Goal: Information Seeking & Learning: Learn about a topic

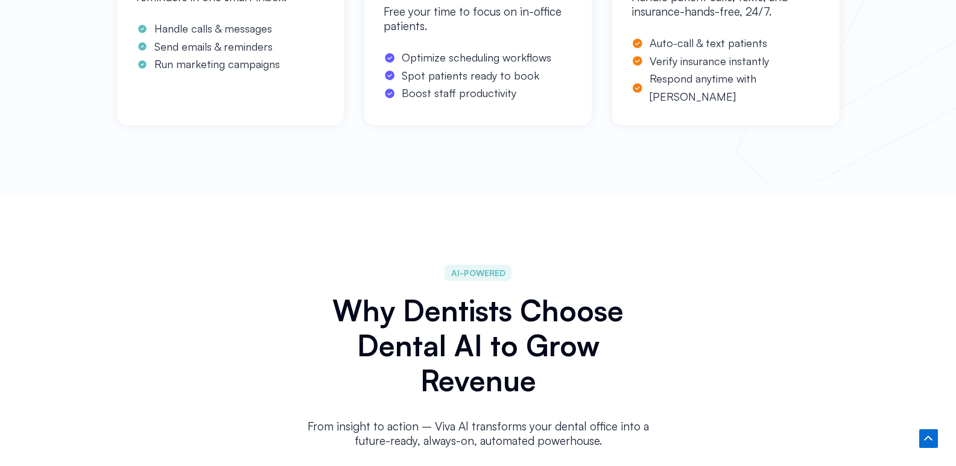
scroll to position [5732, 0]
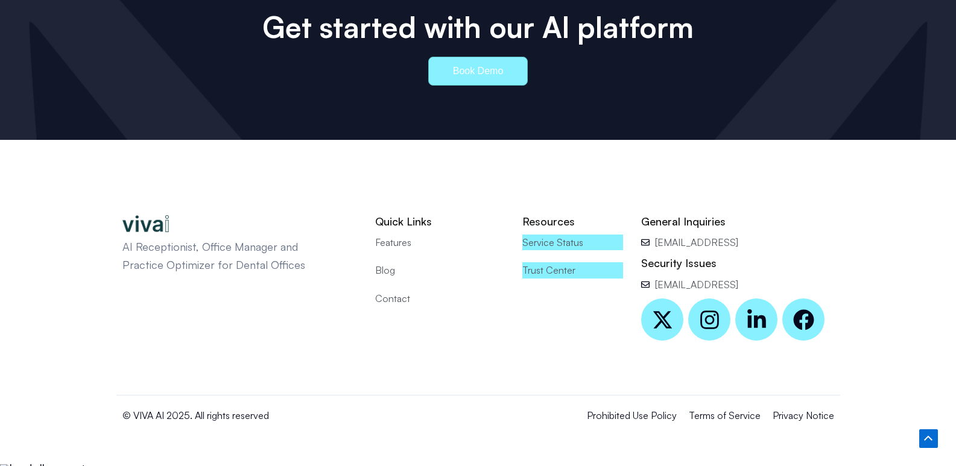
click at [408, 291] on span "Contact" at bounding box center [392, 299] width 35 height 16
click at [625, 408] on span "Prohibited Use Policy" at bounding box center [632, 416] width 90 height 16
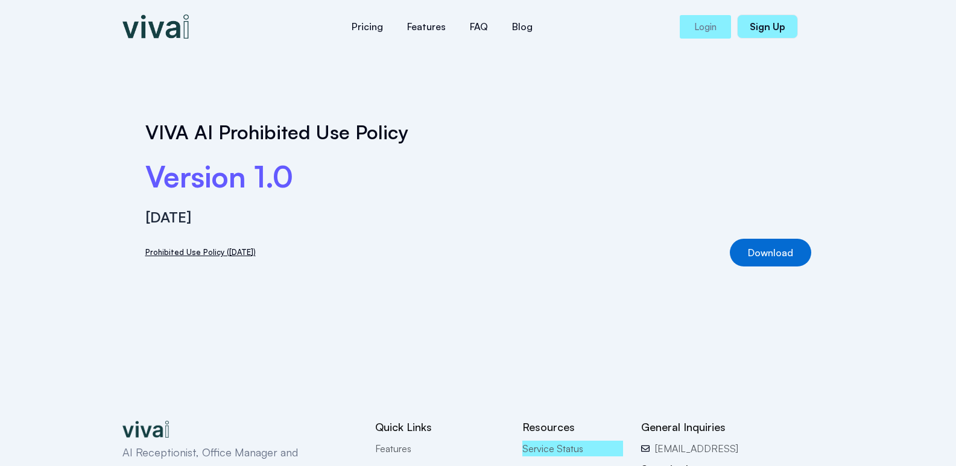
click at [833, 146] on article "VIVA AI Prohibited Use Policy Version 1.0 [DATE] Prohibited Use Policy ([DATE])…" at bounding box center [478, 199] width 724 height 215
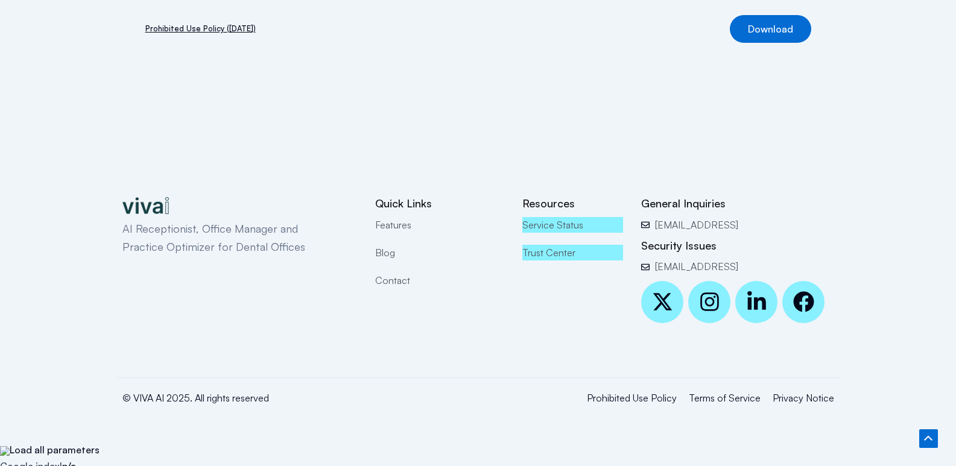
click at [715, 396] on span "Terms of Service" at bounding box center [725, 398] width 72 height 16
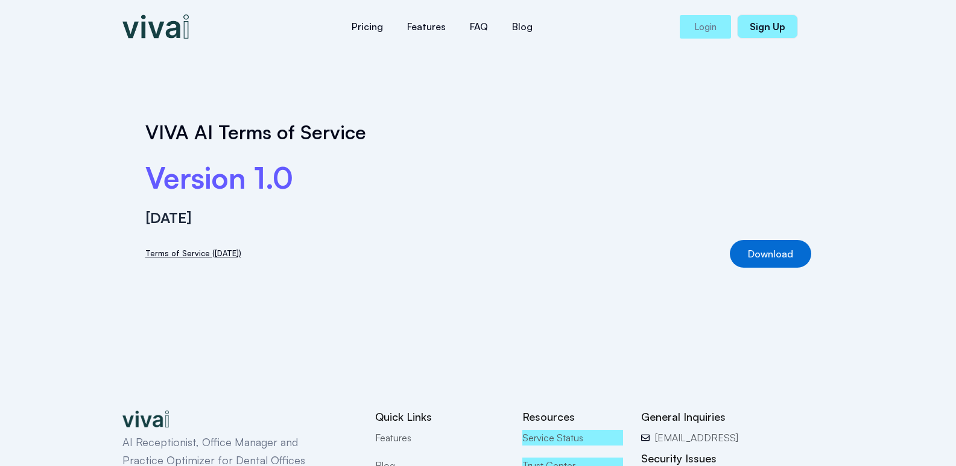
click at [757, 151] on article "VIVA AI Terms of Service Version 1.0 August 27, 2024 Terms of Service (8.27.202…" at bounding box center [478, 194] width 724 height 205
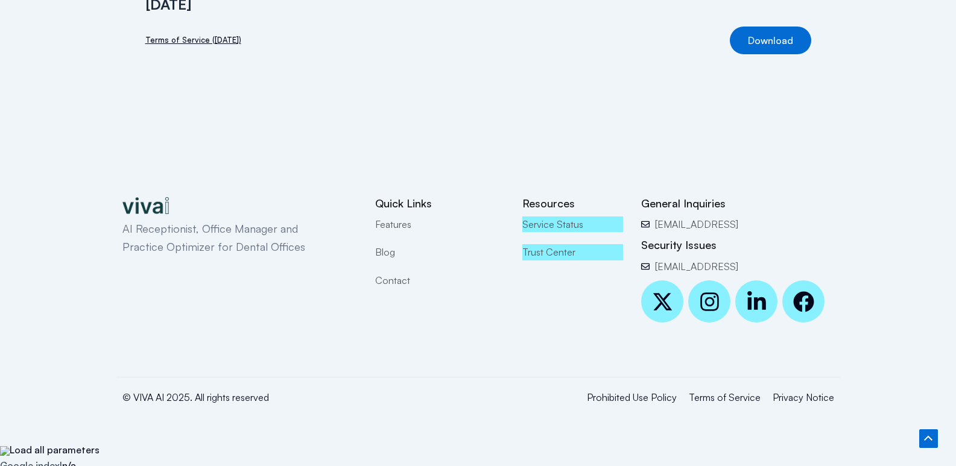
click at [792, 395] on span "Privacy Notice" at bounding box center [803, 398] width 62 height 16
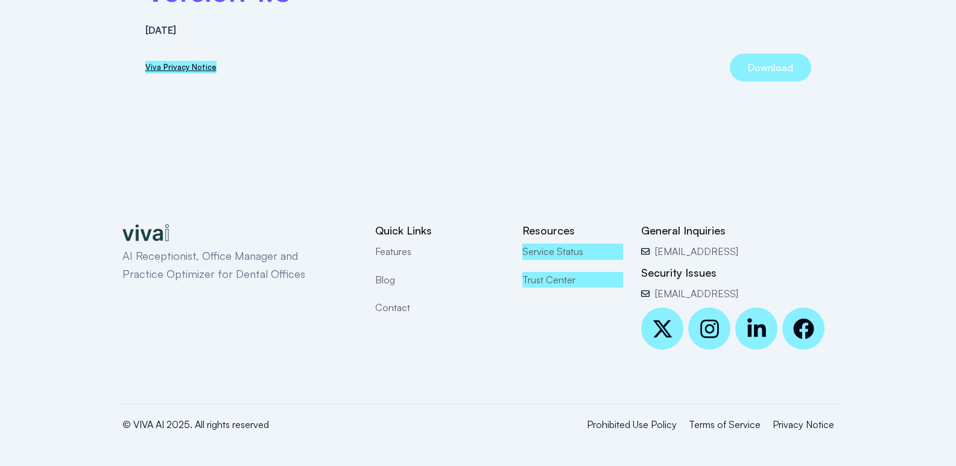
scroll to position [213, 0]
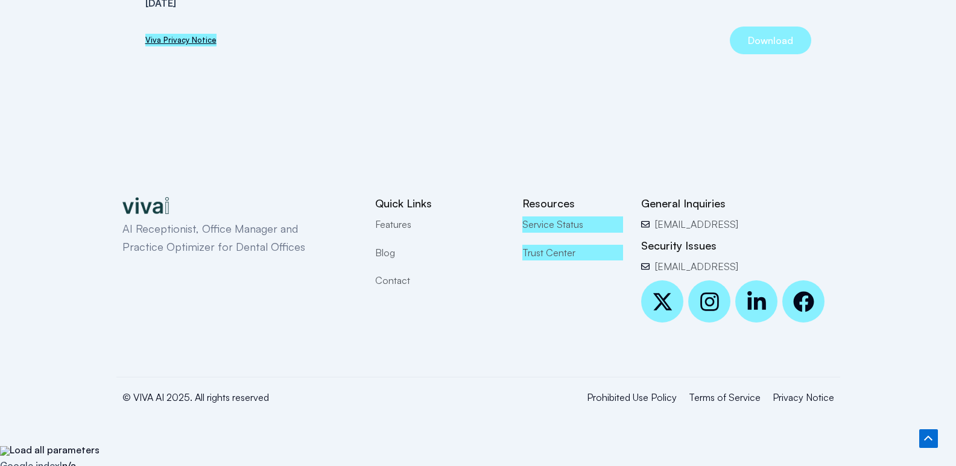
click at [576, 320] on div "Resources Service Status [GEOGRAPHIC_DATA]" at bounding box center [572, 260] width 113 height 139
click at [401, 224] on span "Features" at bounding box center [393, 224] width 36 height 16
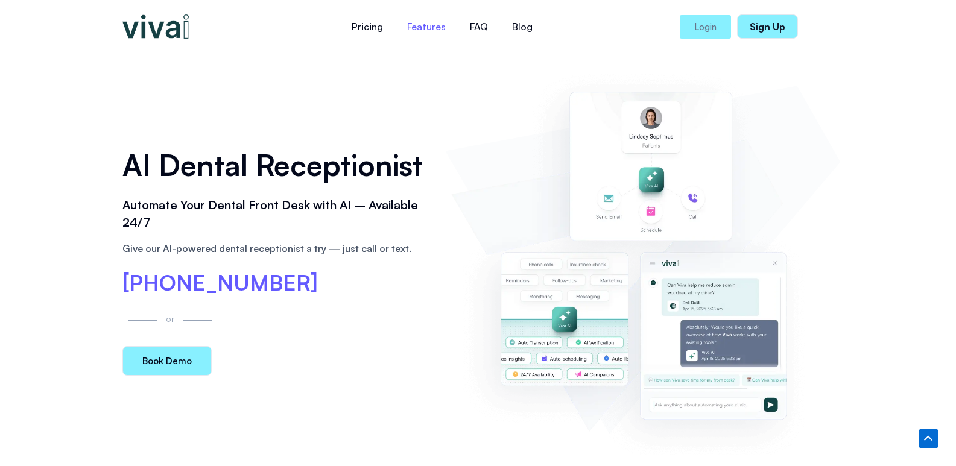
scroll to position [2107, 0]
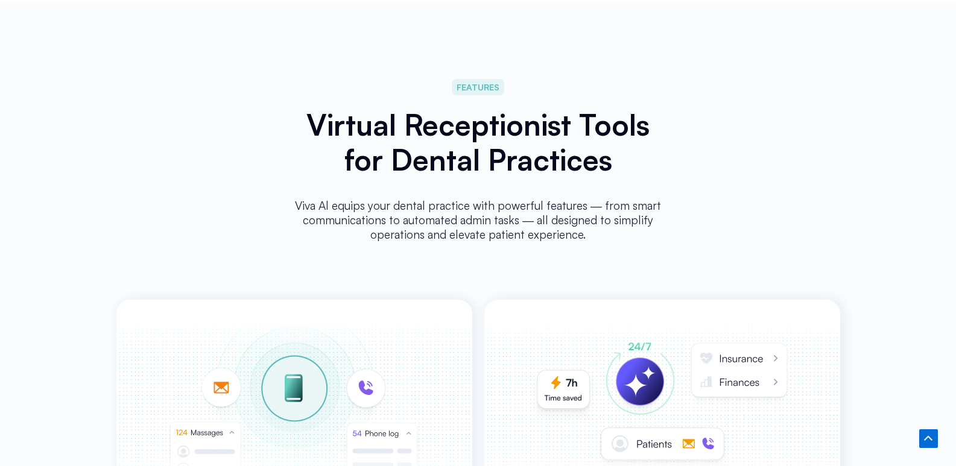
drag, startPoint x: 814, startPoint y: 116, endPoint x: 828, endPoint y: 125, distance: 16.6
click at [814, 116] on div "FEATURES Virtual Receptionist Tools for Dental Practices Viva Al equips your de…" at bounding box center [478, 464] width 724 height 923
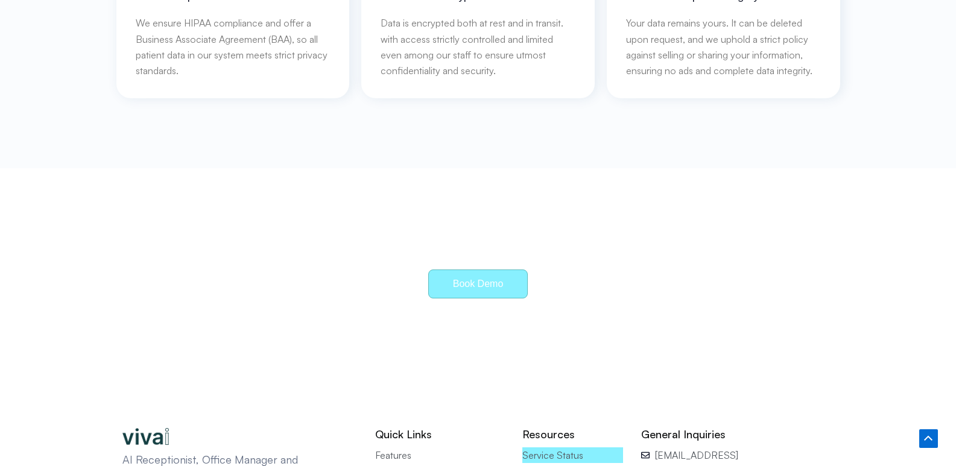
scroll to position [5732, 0]
